Goal: Task Accomplishment & Management: Manage account settings

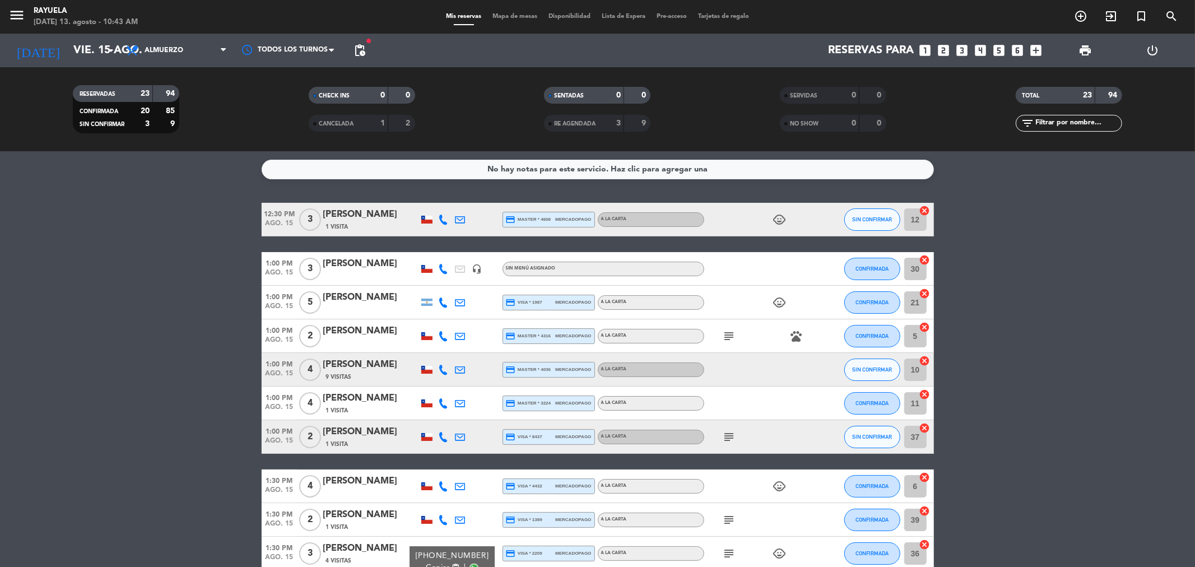
click at [271, 215] on span "12:30 PM" at bounding box center [280, 213] width 36 height 13
click at [862, 216] on span "SIN CONFIRMAR" at bounding box center [872, 219] width 40 height 6
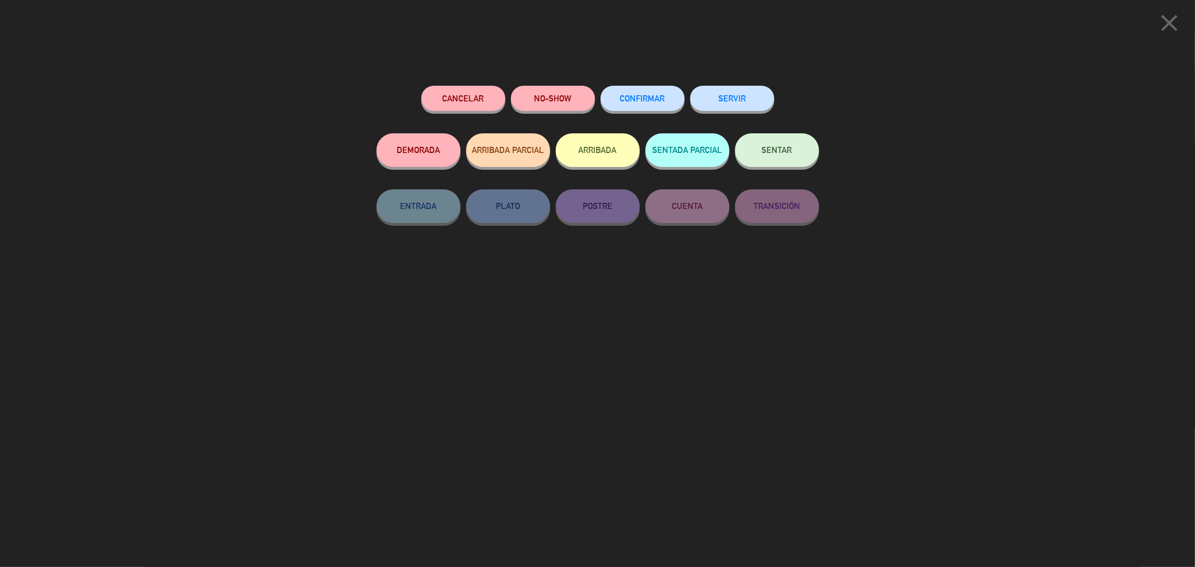
click at [660, 90] on button "CONFIRMAR" at bounding box center [643, 98] width 84 height 25
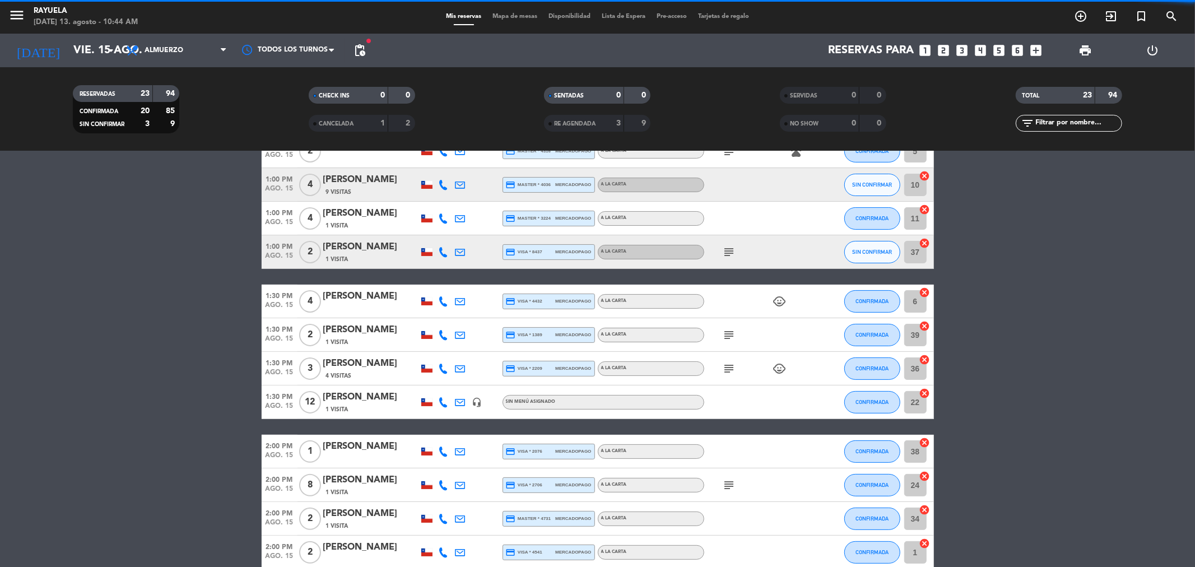
scroll to position [187, 0]
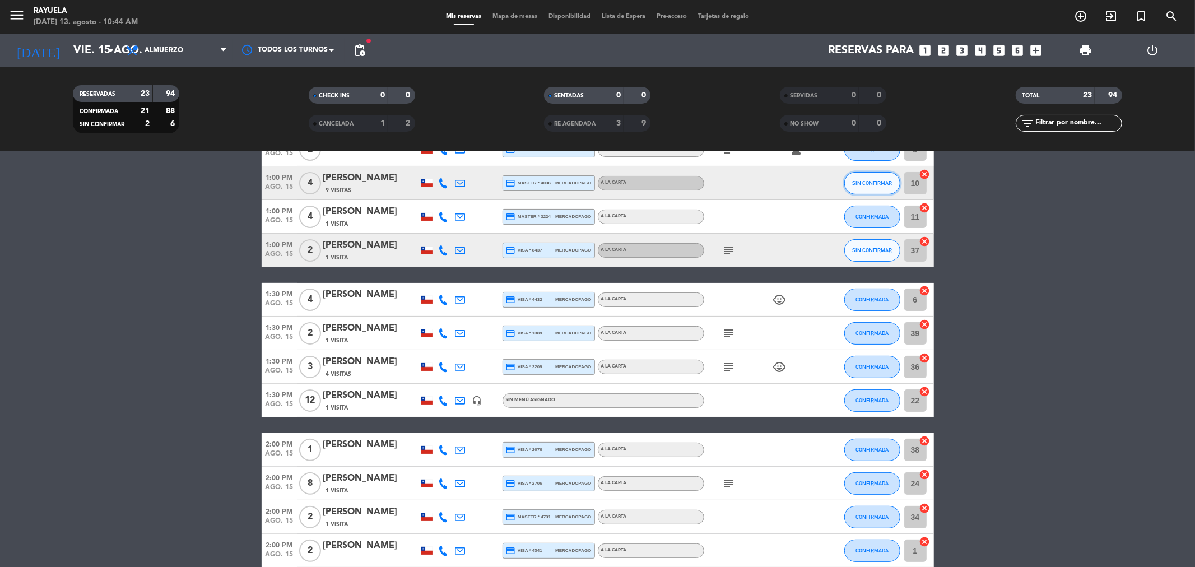
click at [864, 186] on button "SIN CONFIRMAR" at bounding box center [872, 183] width 56 height 22
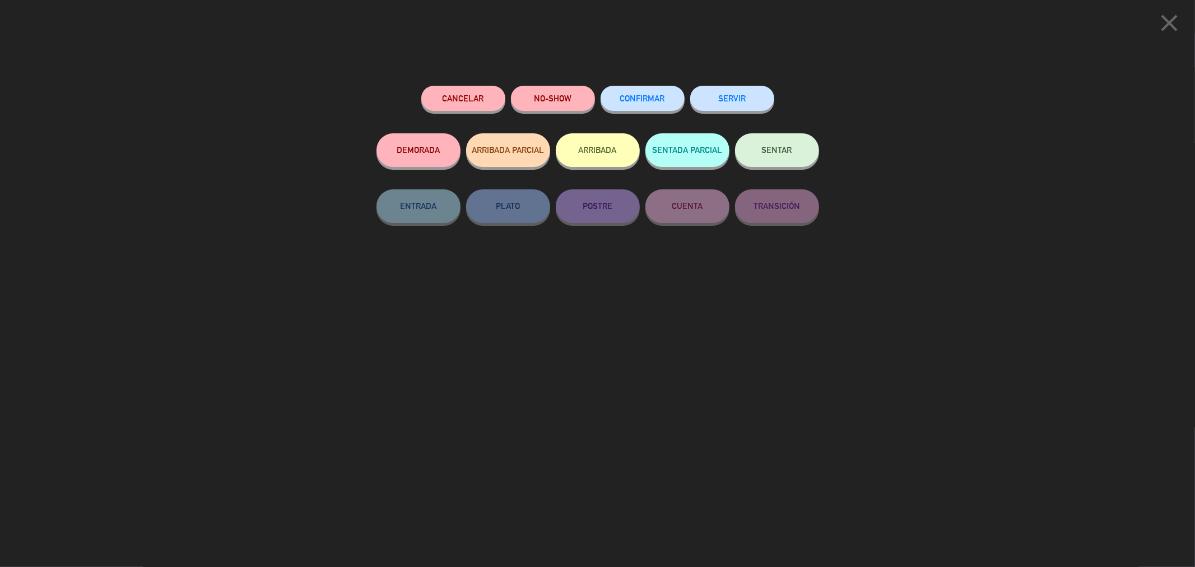
click at [674, 99] on button "CONFIRMAR" at bounding box center [643, 98] width 84 height 25
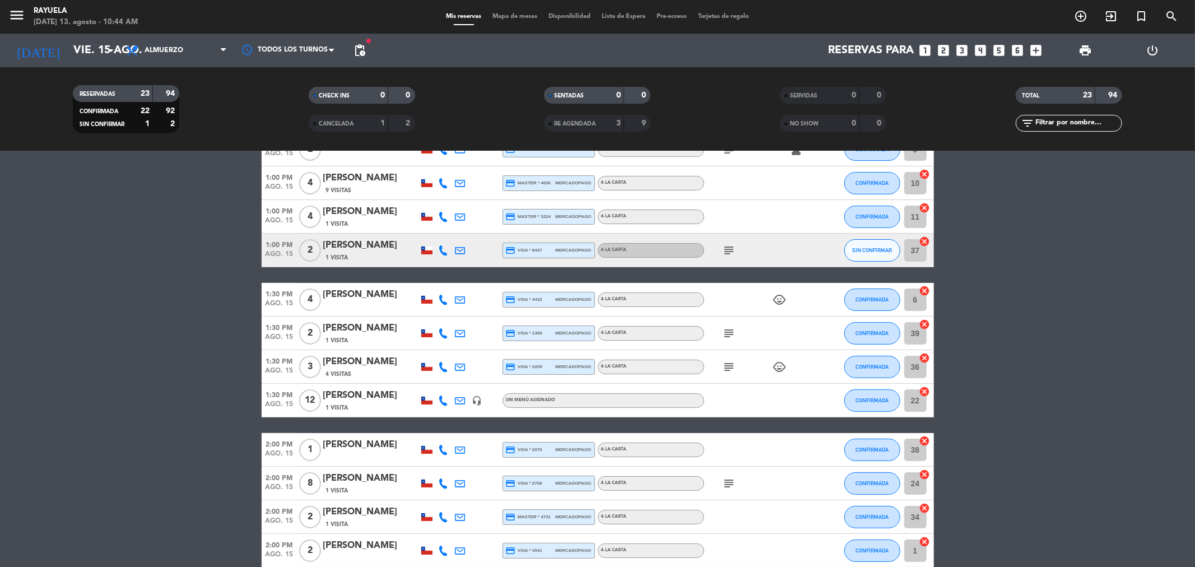
click at [730, 250] on icon "subject" at bounding box center [729, 250] width 13 height 13
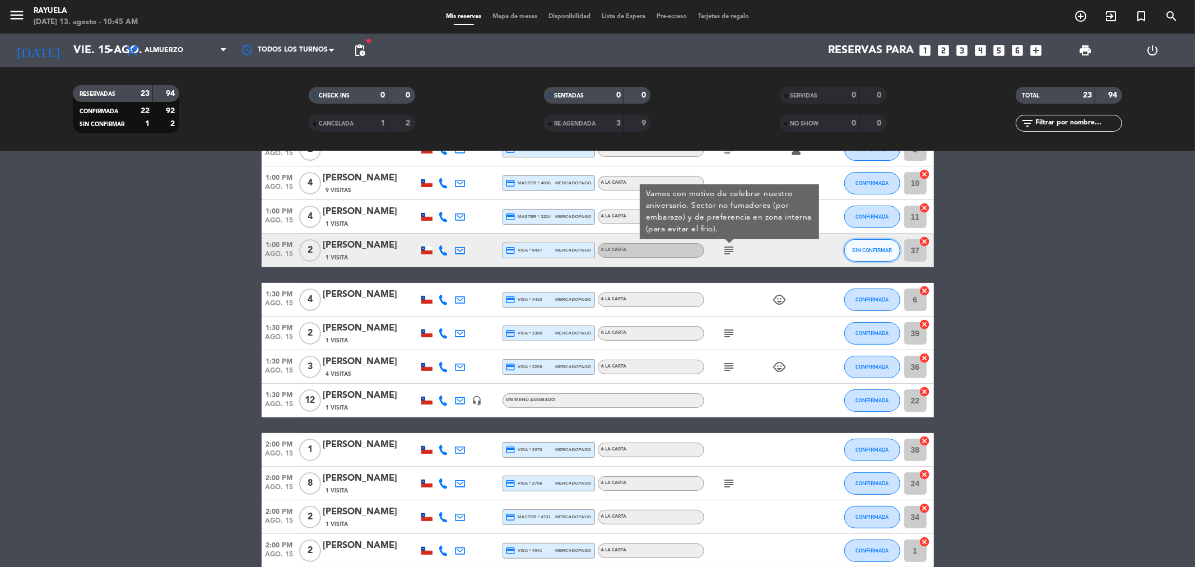
click at [871, 248] on span "SIN CONFIRMAR" at bounding box center [872, 250] width 40 height 6
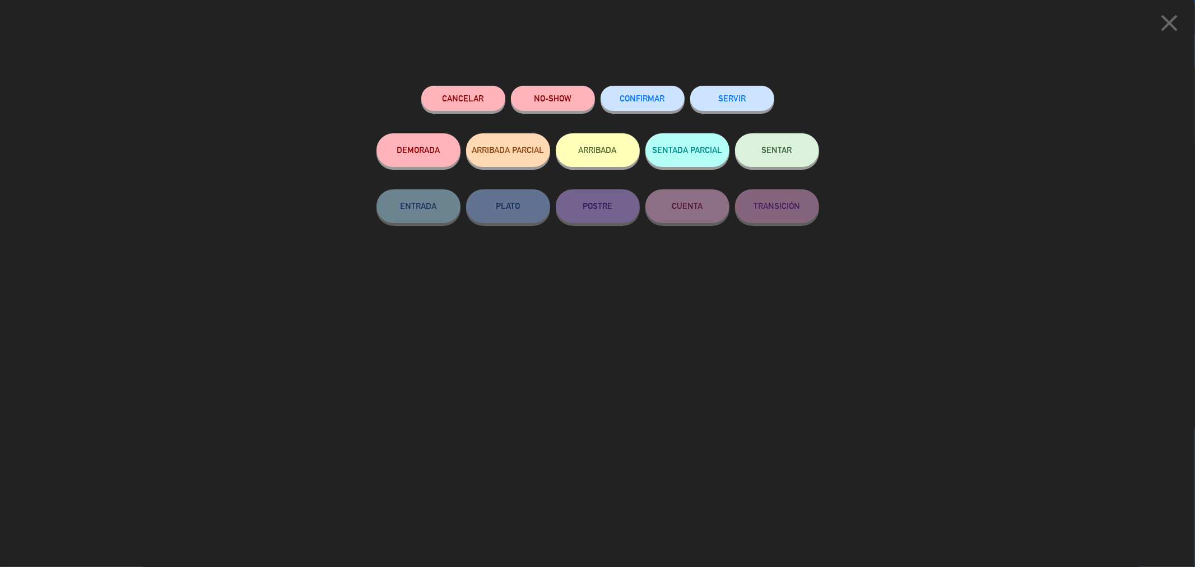
click at [654, 110] on button "CONFIRMAR" at bounding box center [643, 98] width 84 height 25
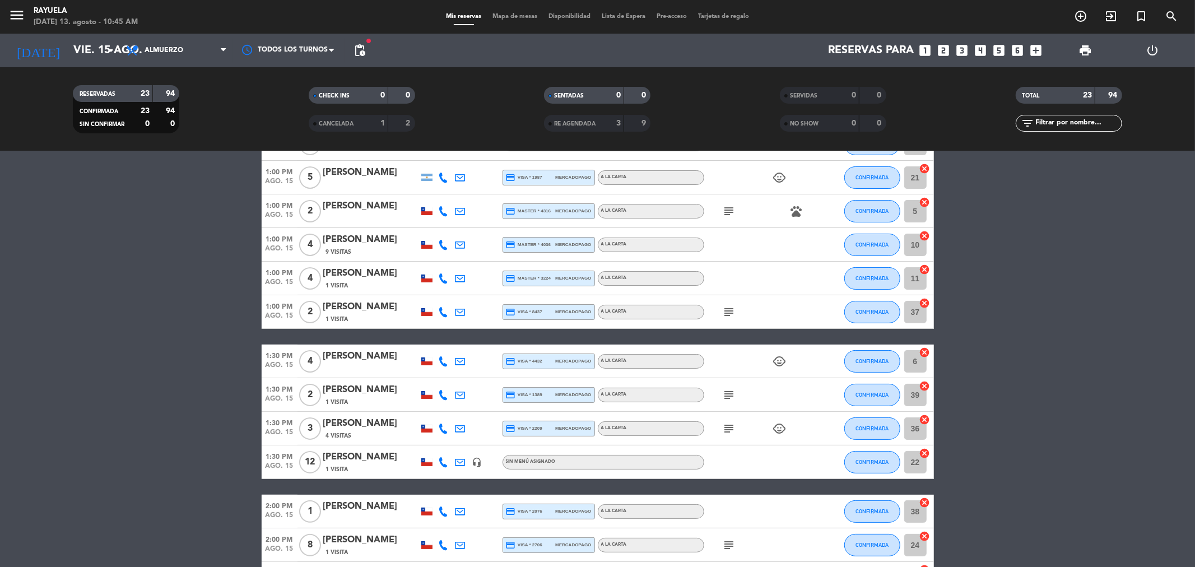
scroll to position [124, 0]
click at [101, 59] on input "vie. 15 ago." at bounding box center [139, 50] width 142 height 25
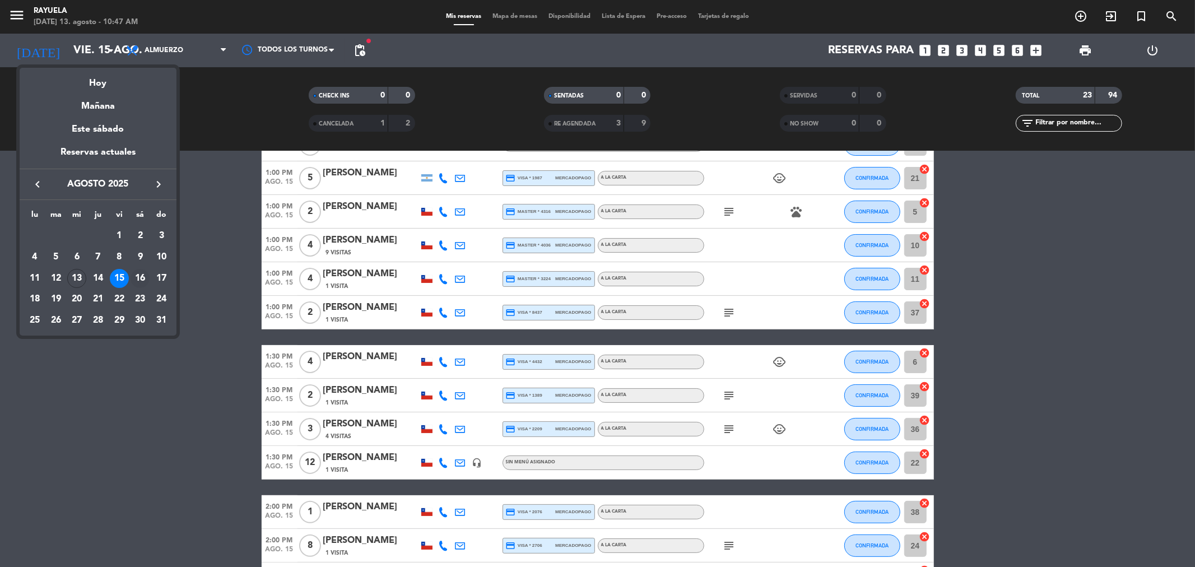
click at [147, 275] on div "16" at bounding box center [140, 278] width 19 height 19
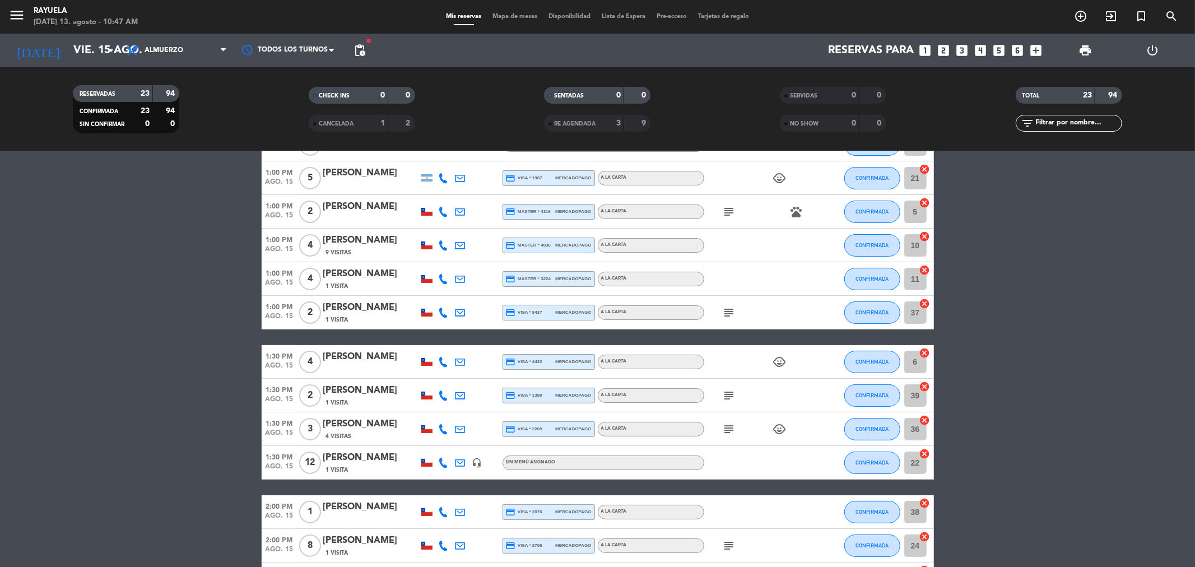
type input "sáb. 16 ago."
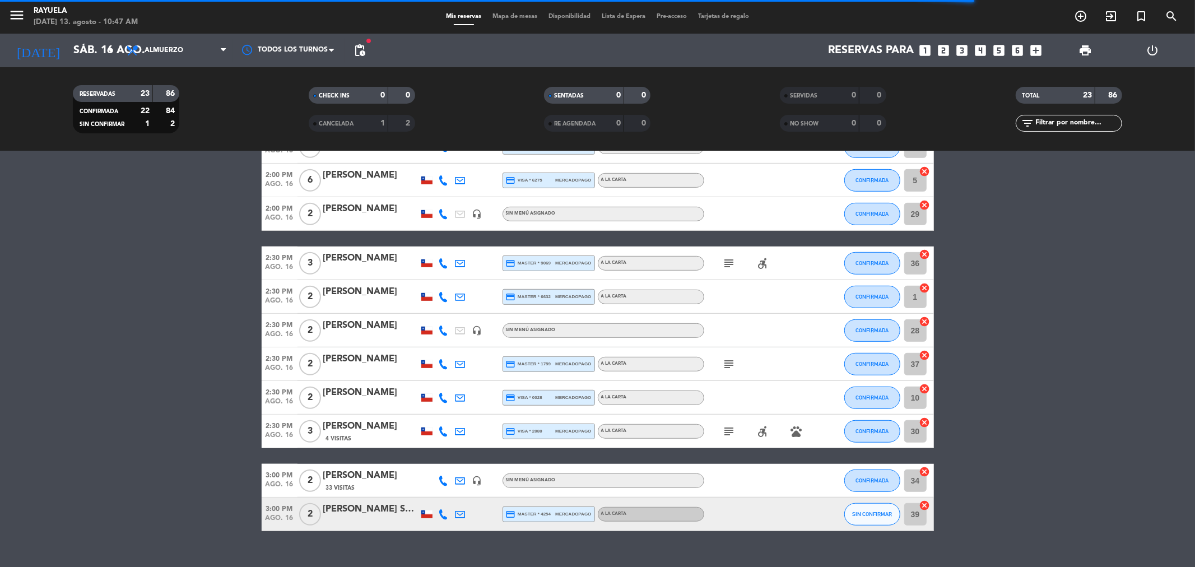
scroll to position [559, 0]
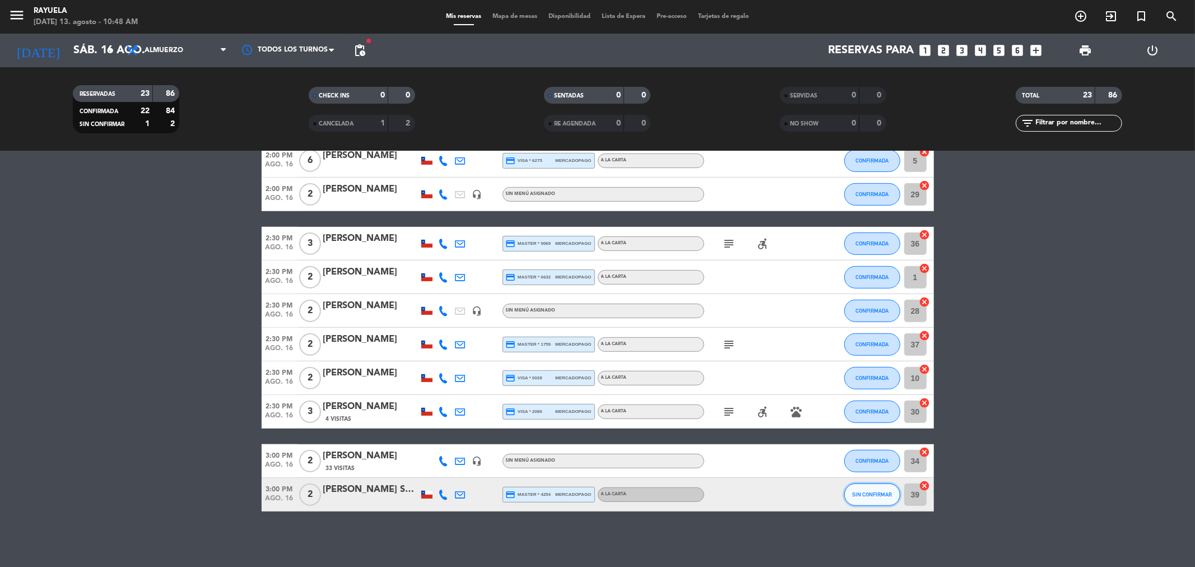
click at [870, 494] on span "SIN CONFIRMAR" at bounding box center [872, 494] width 40 height 6
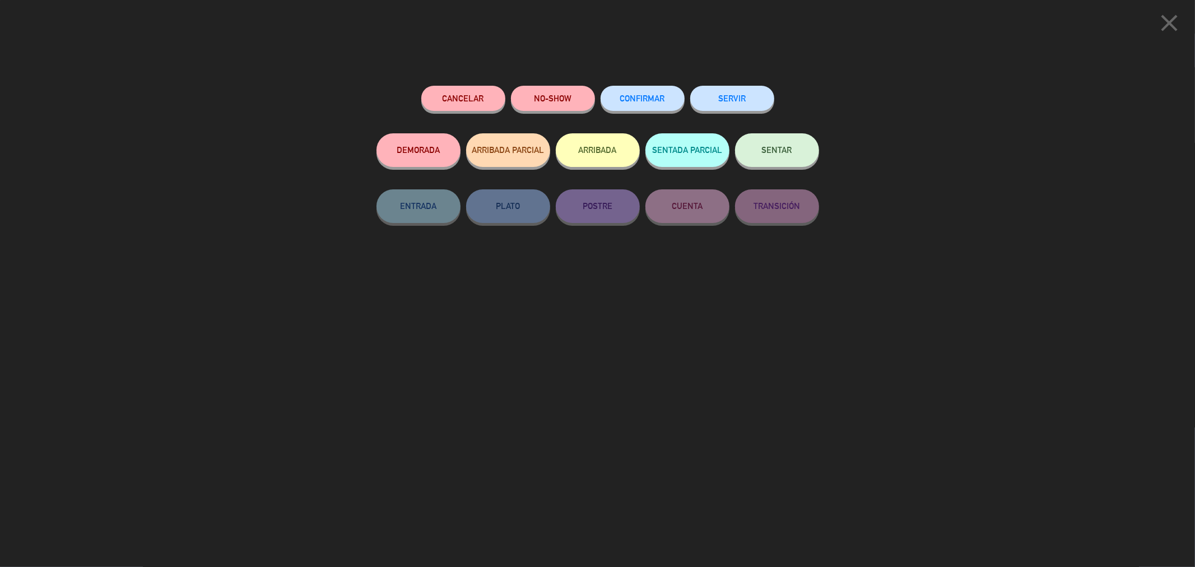
click at [673, 104] on button "CONFIRMAR" at bounding box center [643, 98] width 84 height 25
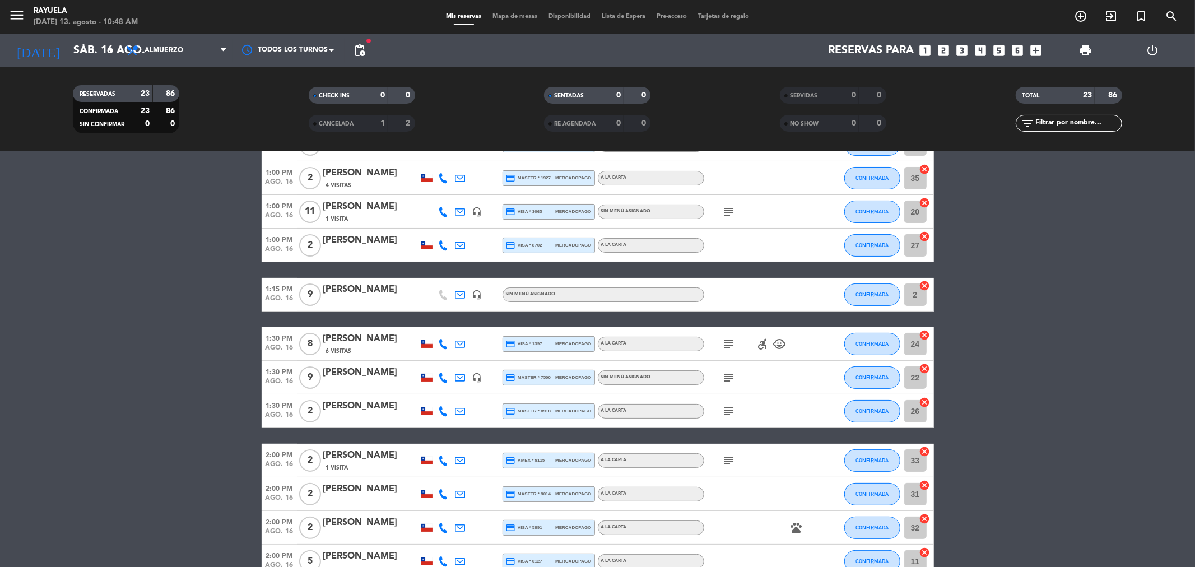
scroll to position [0, 0]
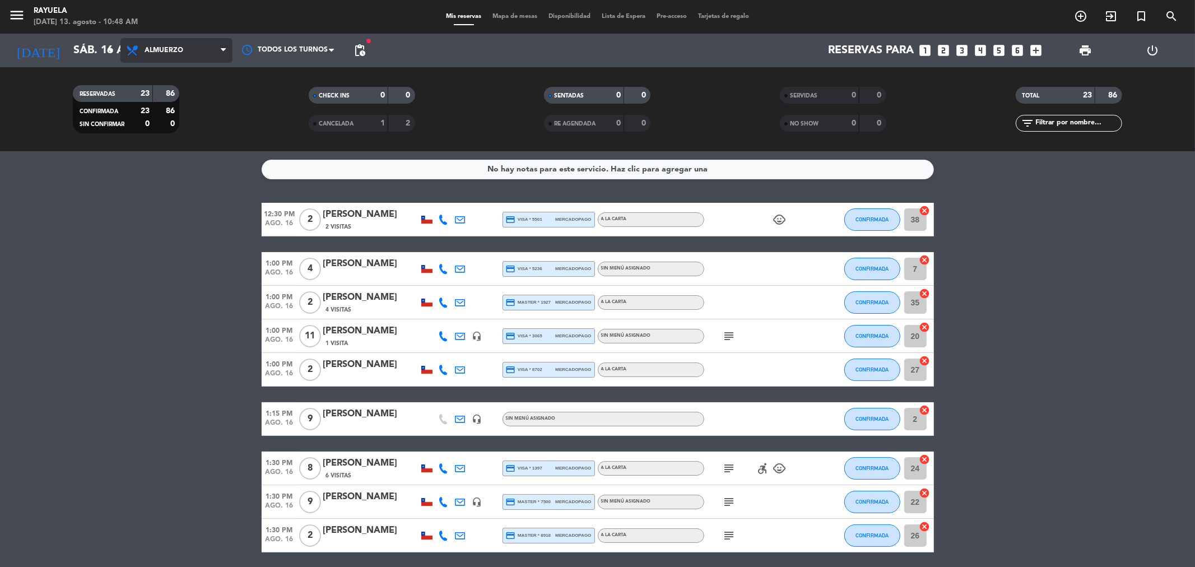
click at [197, 58] on span "Almuerzo" at bounding box center [176, 50] width 112 height 25
click at [185, 114] on div "menu Rayuela [DATE] 13. agosto - 10:48 AM Mis reservas Mapa de mesas Disponibil…" at bounding box center [597, 75] width 1195 height 151
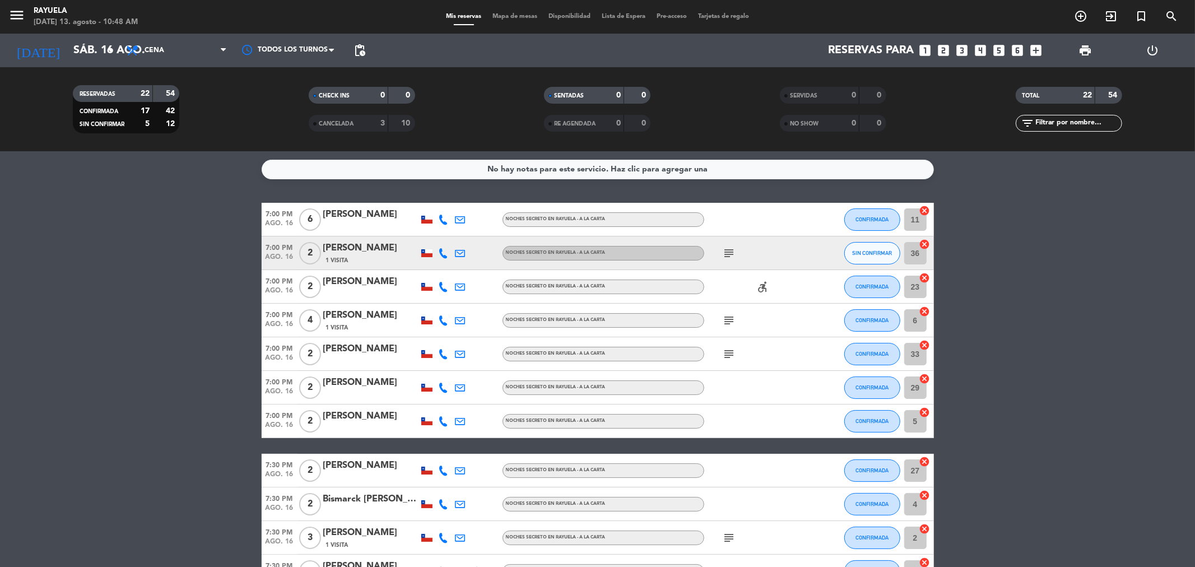
click at [731, 245] on div "subject" at bounding box center [754, 252] width 101 height 33
click at [731, 258] on icon "subject" at bounding box center [729, 252] width 13 height 13
click at [857, 257] on button "SIN CONFIRMAR" at bounding box center [872, 253] width 56 height 22
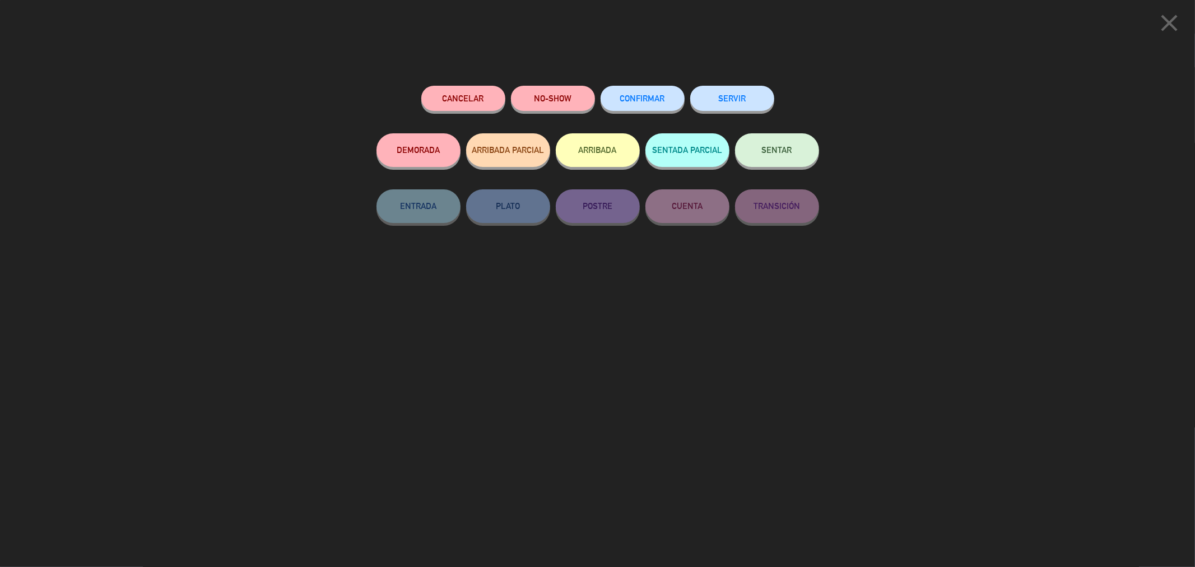
click at [640, 118] on div "CONFIRMAR" at bounding box center [643, 110] width 84 height 48
click at [646, 103] on button "CONFIRMAR" at bounding box center [643, 98] width 84 height 25
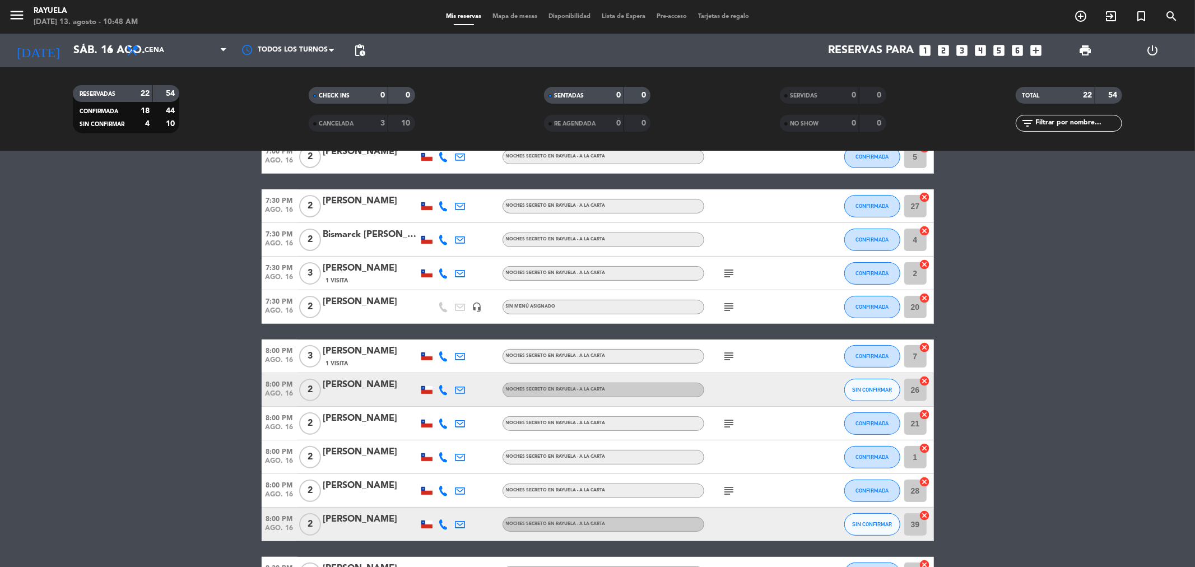
scroll to position [373, 0]
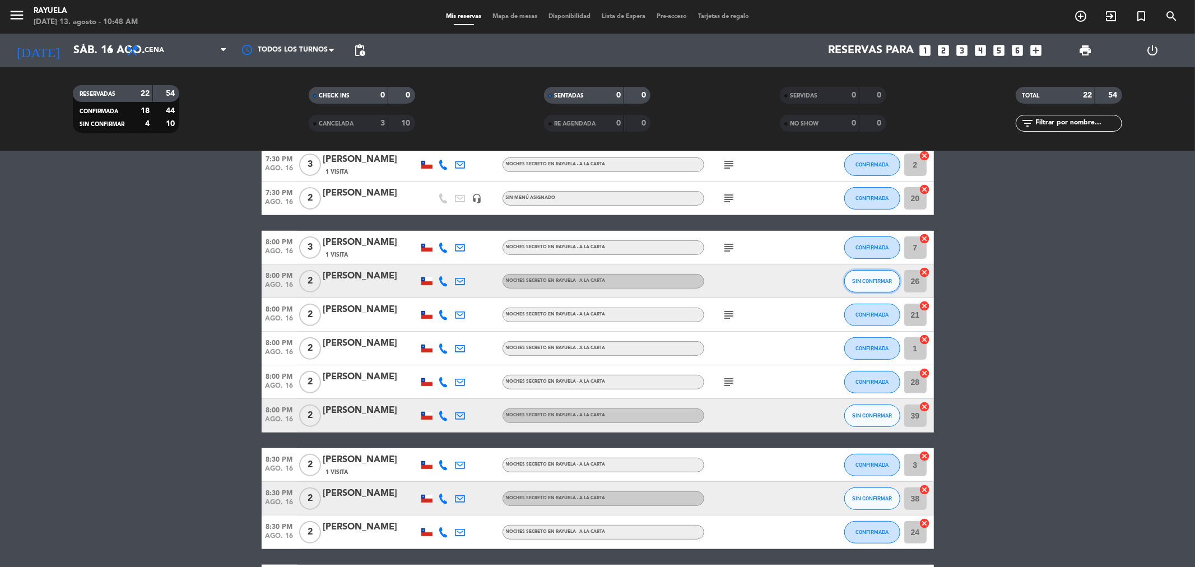
click at [867, 288] on button "SIN CONFIRMAR" at bounding box center [872, 281] width 56 height 22
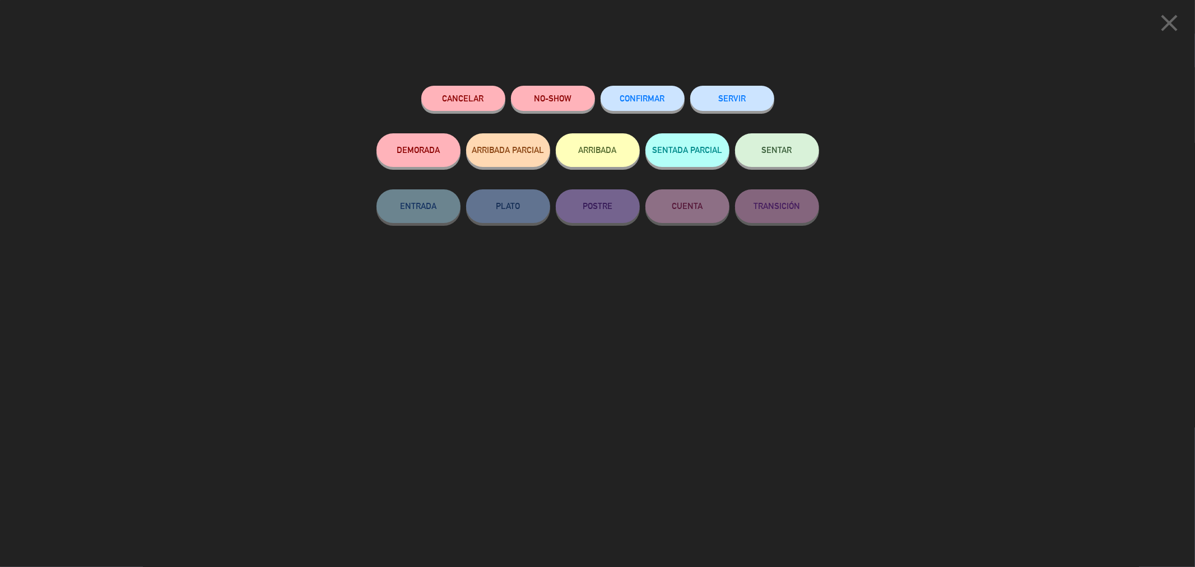
click at [651, 108] on button "CONFIRMAR" at bounding box center [643, 98] width 84 height 25
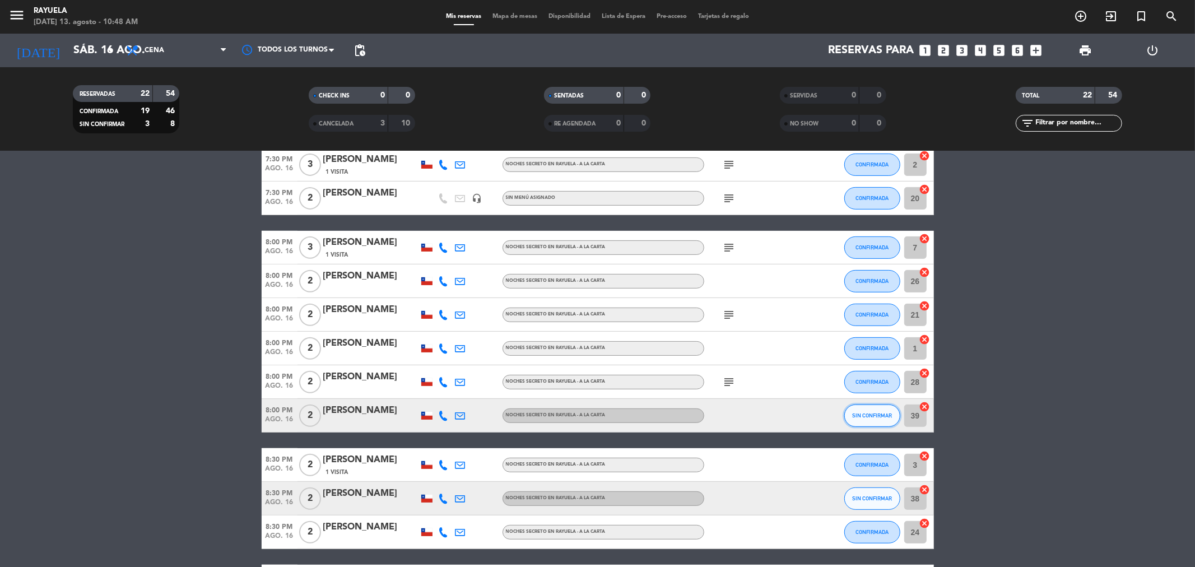
click at [866, 412] on span "SIN CONFIRMAR" at bounding box center [872, 415] width 40 height 6
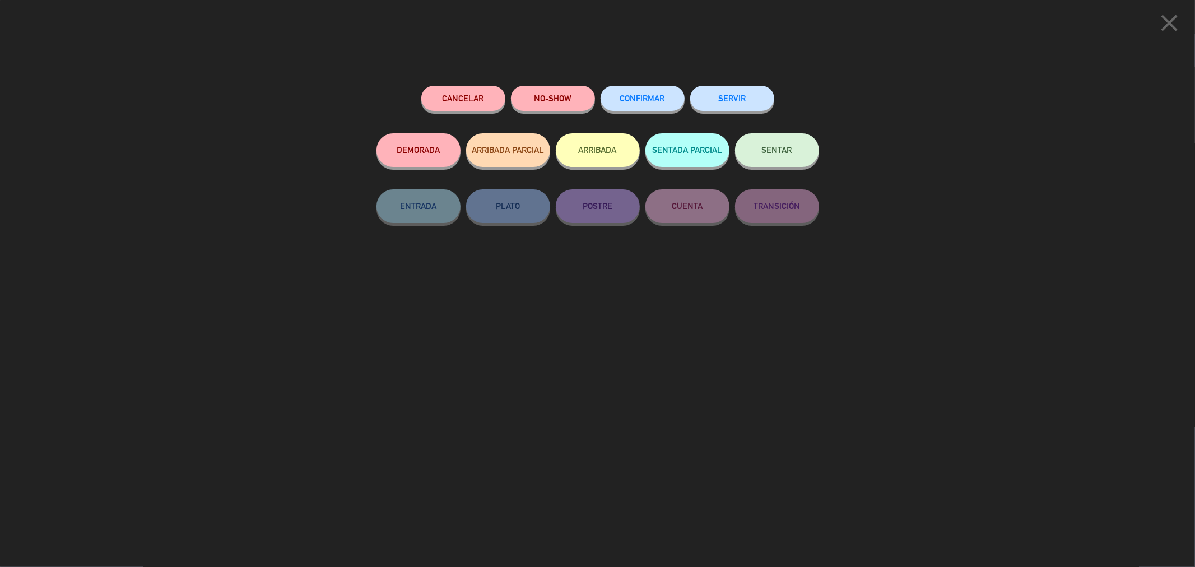
click at [631, 80] on div "Cancelar NO-SHOW CONFIRMAR SERVIR DEMORADA ARRIBADA PARCIAL ARRIBADA SENTADA PA…" at bounding box center [598, 322] width 458 height 489
click at [639, 102] on span "CONFIRMAR" at bounding box center [642, 99] width 45 height 10
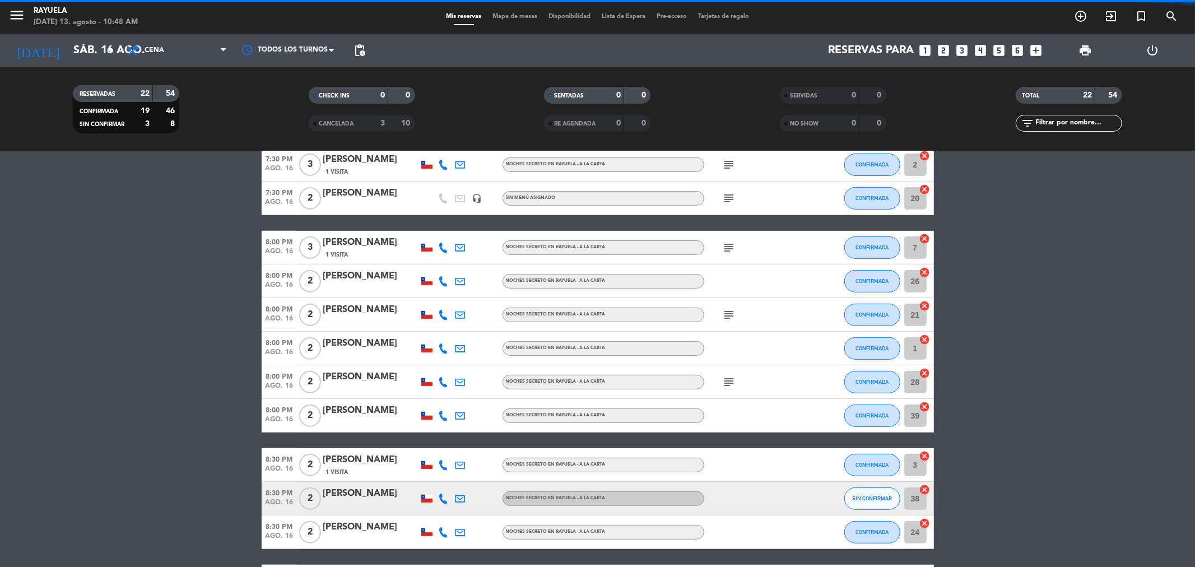
scroll to position [494, 0]
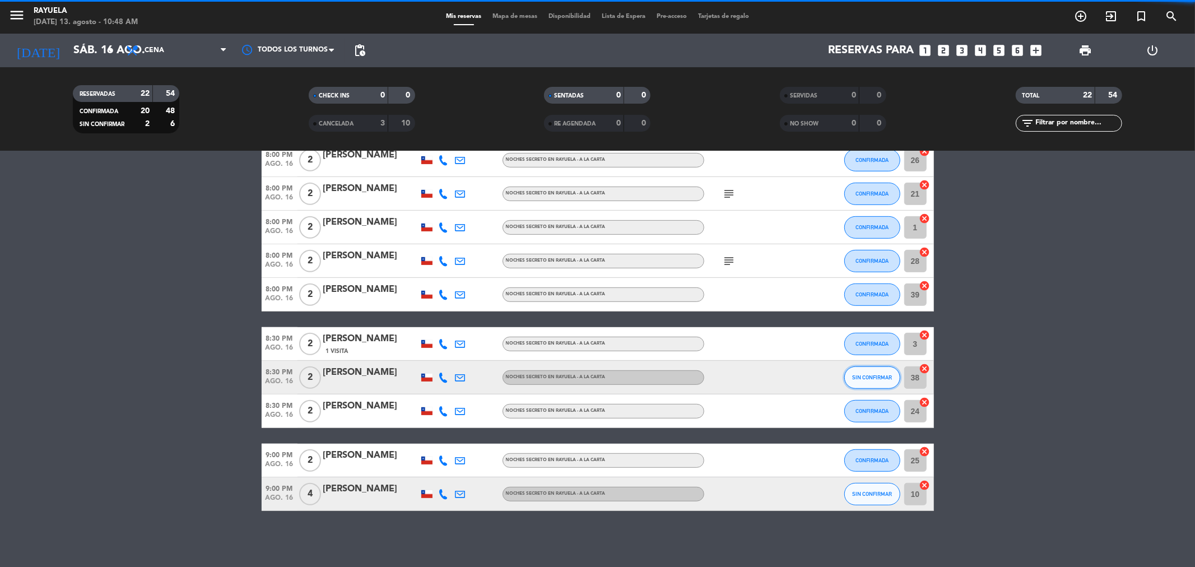
click at [859, 379] on span "SIN CONFIRMAR" at bounding box center [872, 377] width 40 height 6
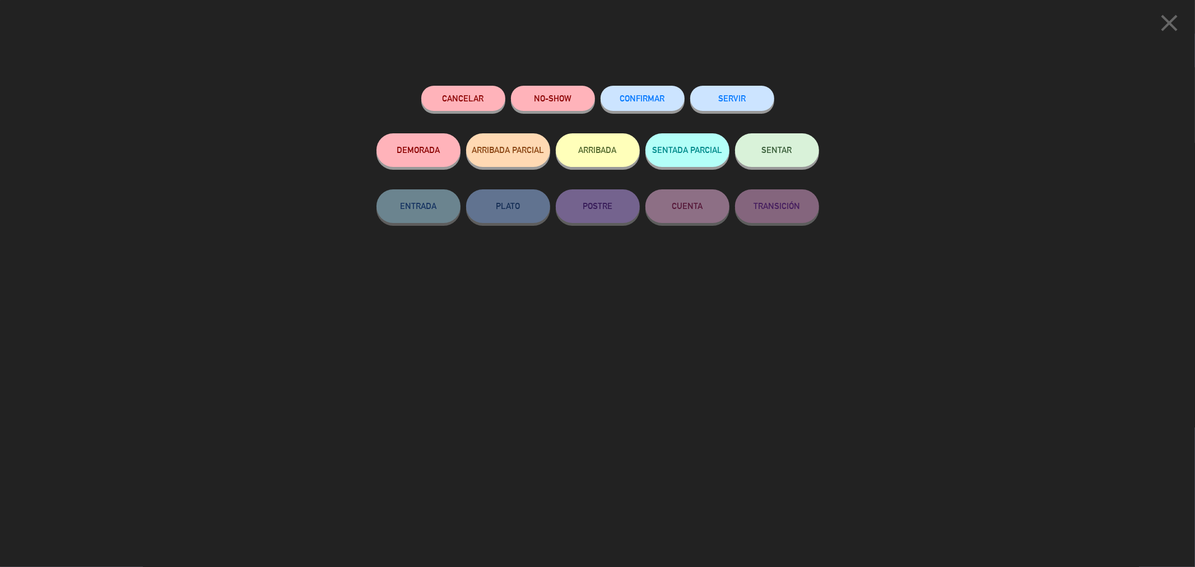
click at [626, 90] on button "CONFIRMAR" at bounding box center [643, 98] width 84 height 25
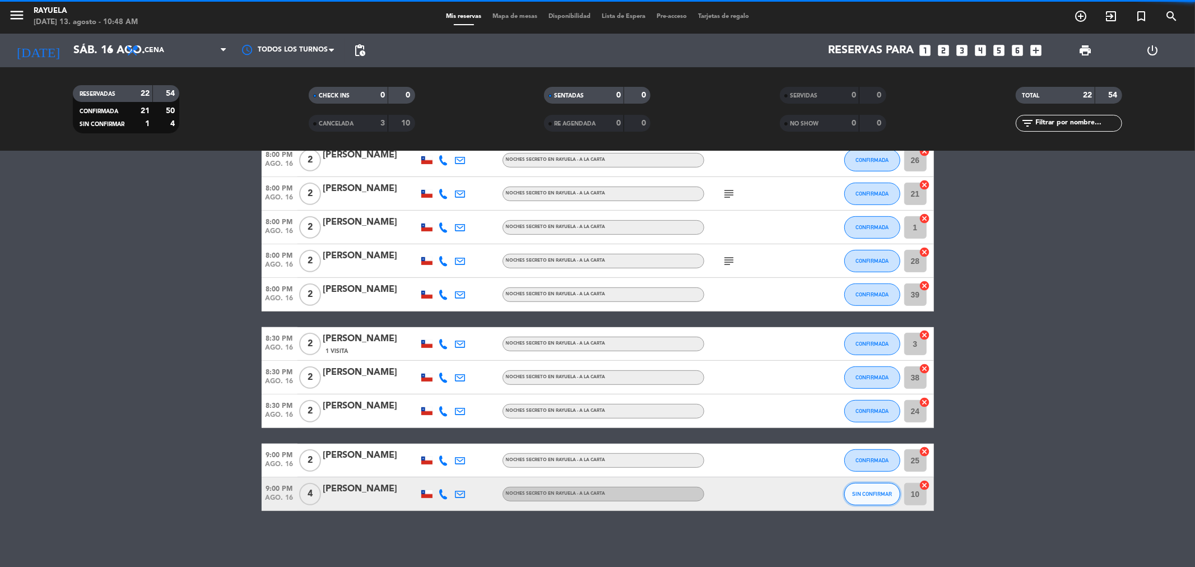
click at [874, 494] on span "SIN CONFIRMAR" at bounding box center [872, 494] width 40 height 6
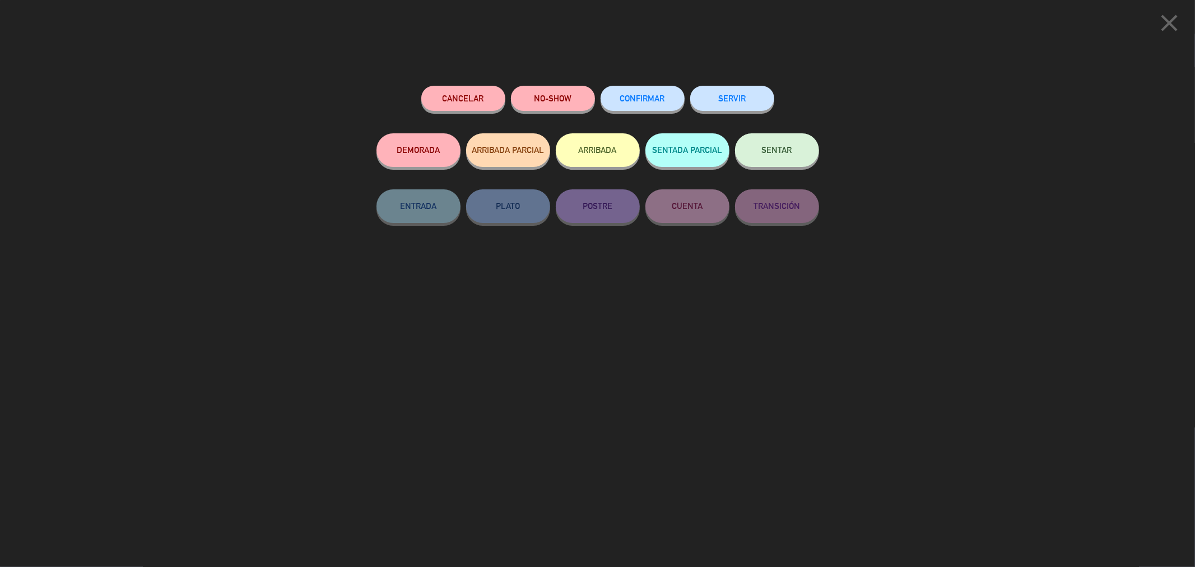
click at [646, 96] on span "CONFIRMAR" at bounding box center [642, 99] width 45 height 10
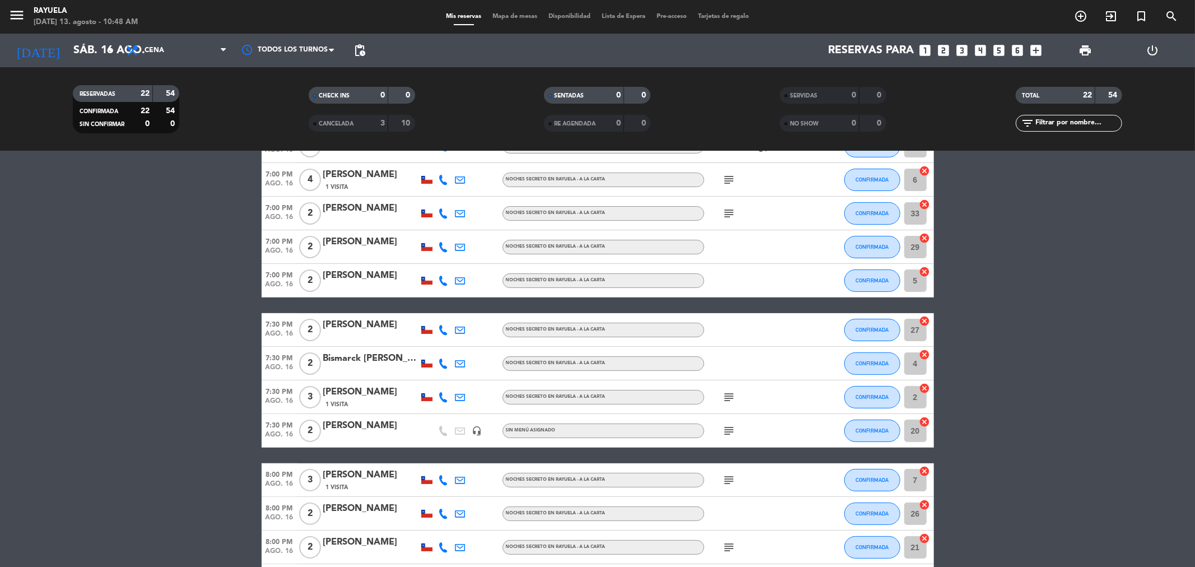
scroll to position [124, 0]
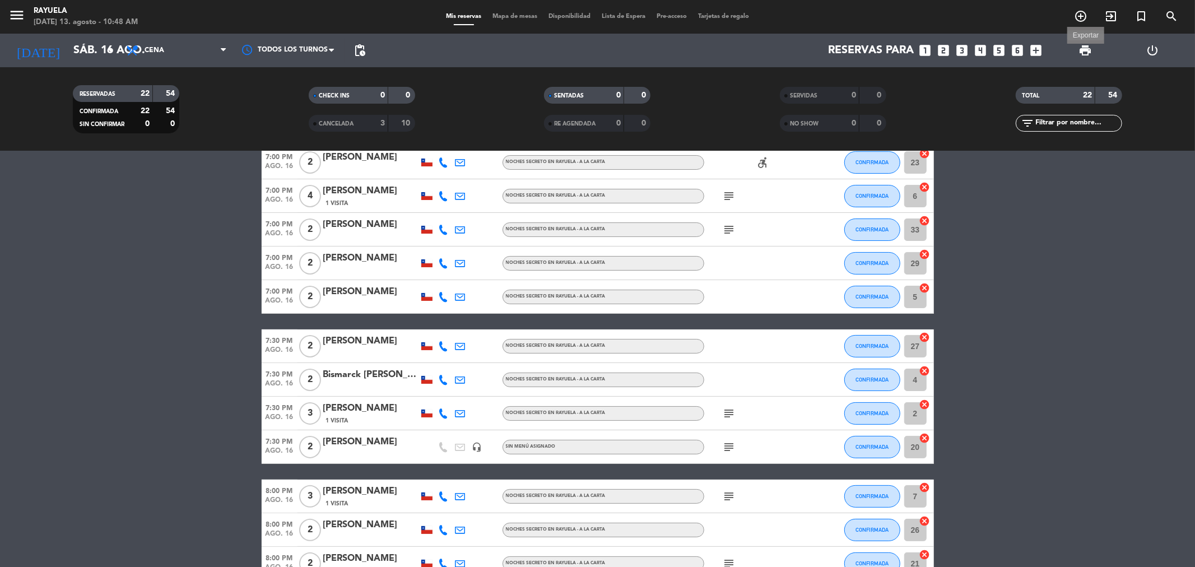
click at [1087, 54] on span "print" at bounding box center [1084, 50] width 13 height 13
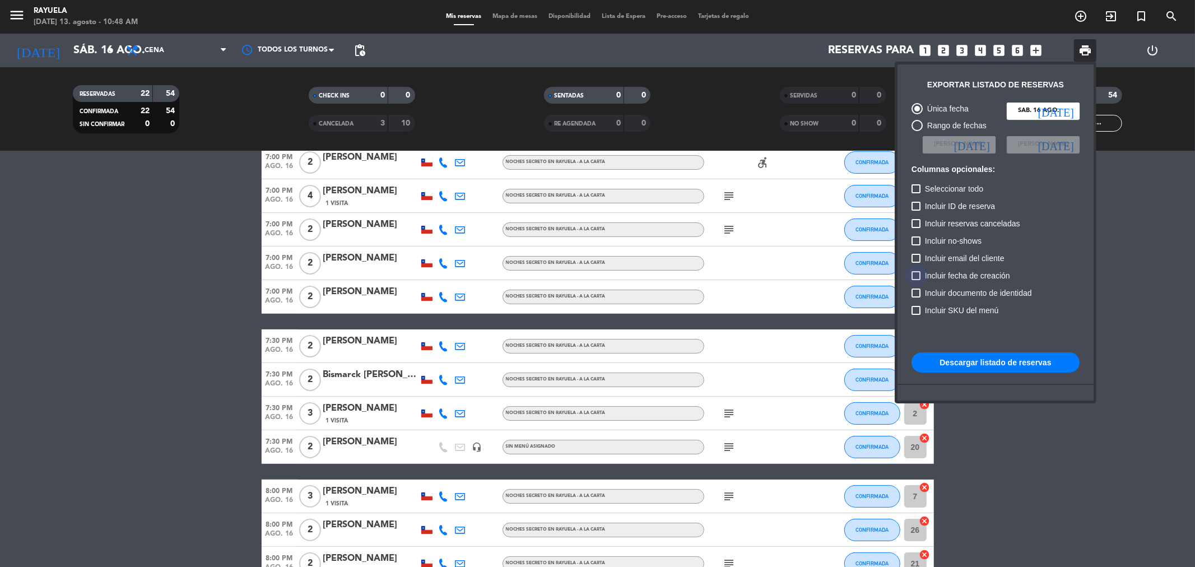
click at [918, 277] on div at bounding box center [915, 275] width 9 height 9
click at [916, 280] on input "Incluir fecha de creación" at bounding box center [915, 280] width 1 height 1
checkbox input "true"
click at [947, 366] on button "Descargar listado de reservas" at bounding box center [995, 362] width 168 height 20
